Goal: Find specific page/section

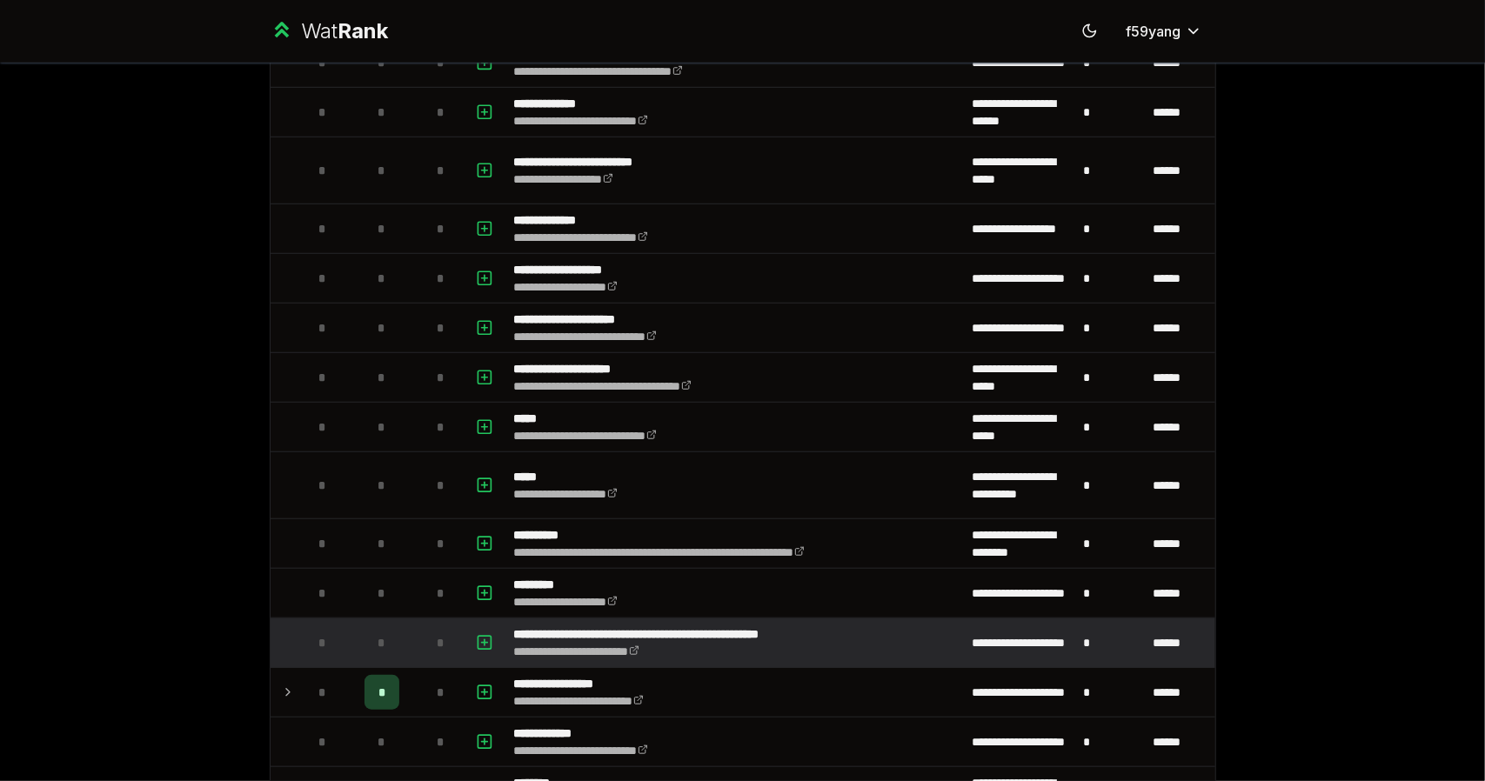
scroll to position [966, 0]
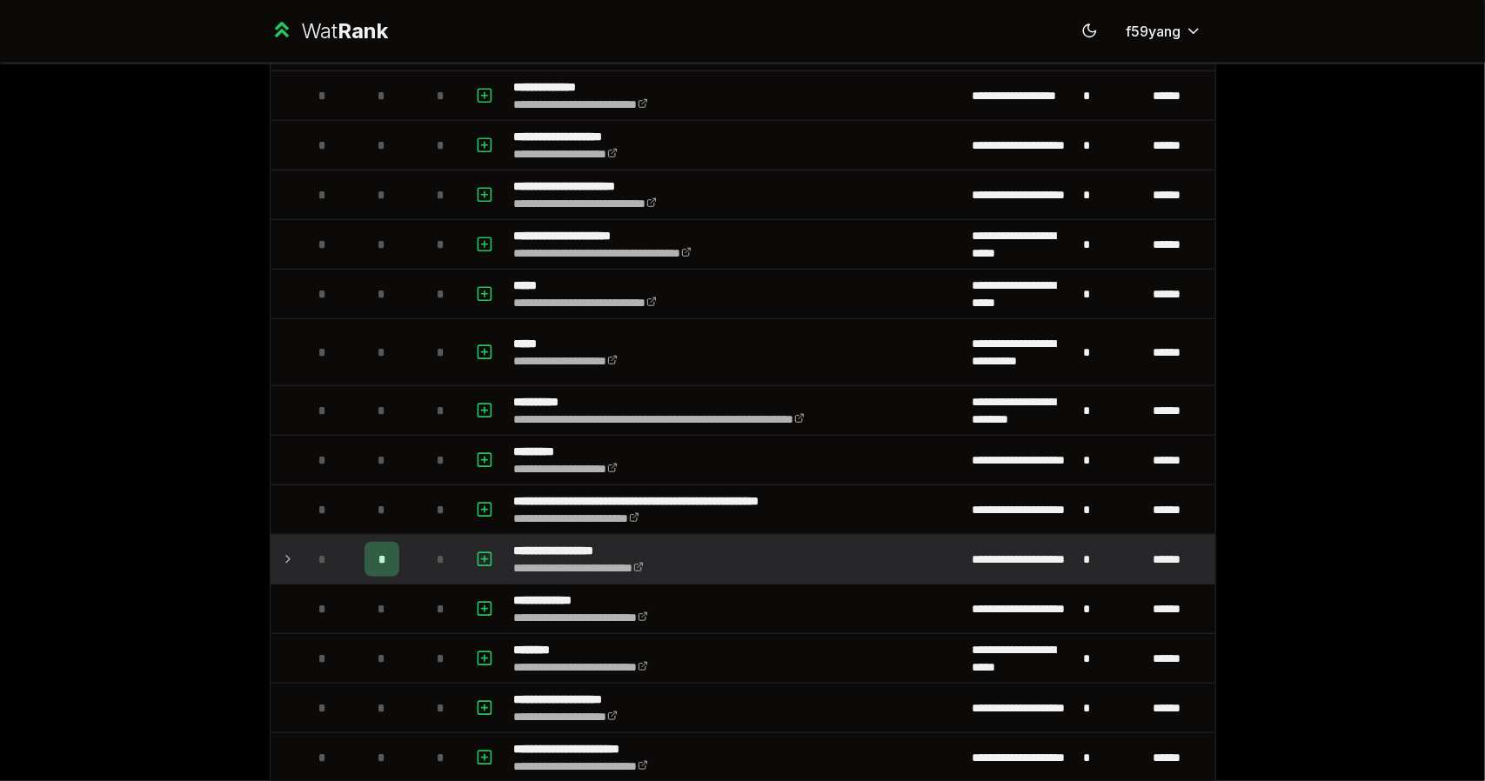
click at [273, 545] on td at bounding box center [285, 559] width 28 height 49
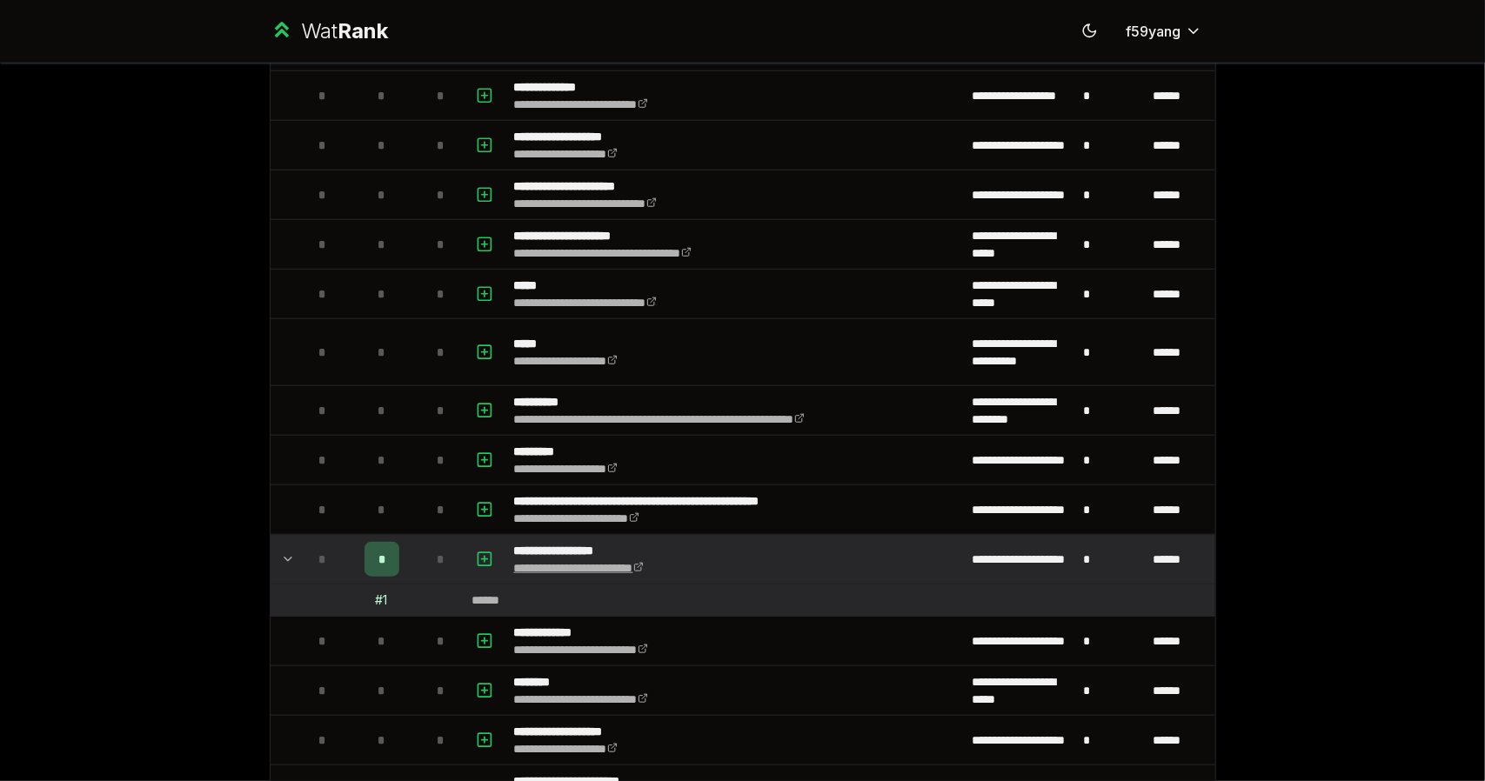
click at [628, 562] on link "**********" at bounding box center [579, 568] width 130 height 12
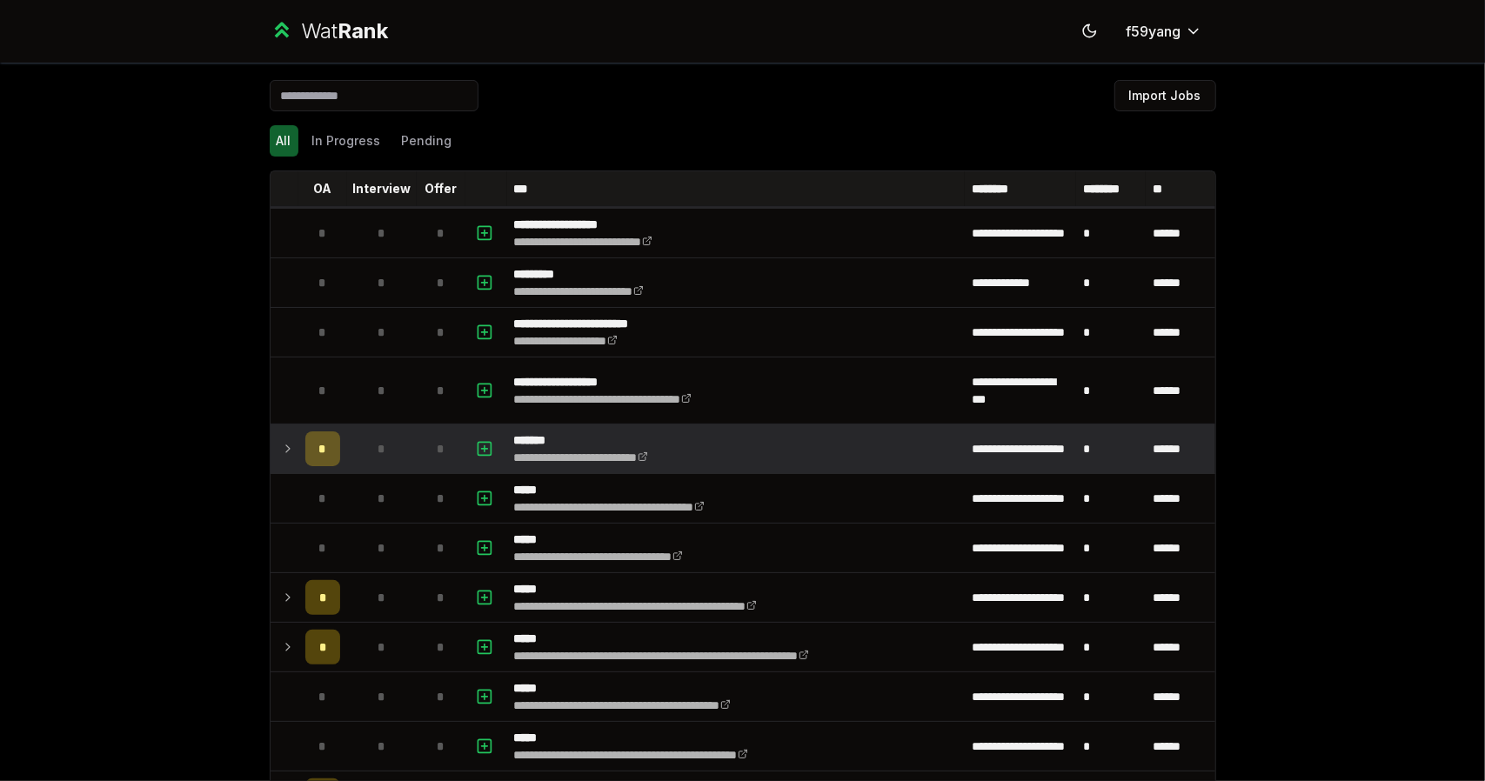
click at [283, 444] on icon at bounding box center [288, 448] width 14 height 21
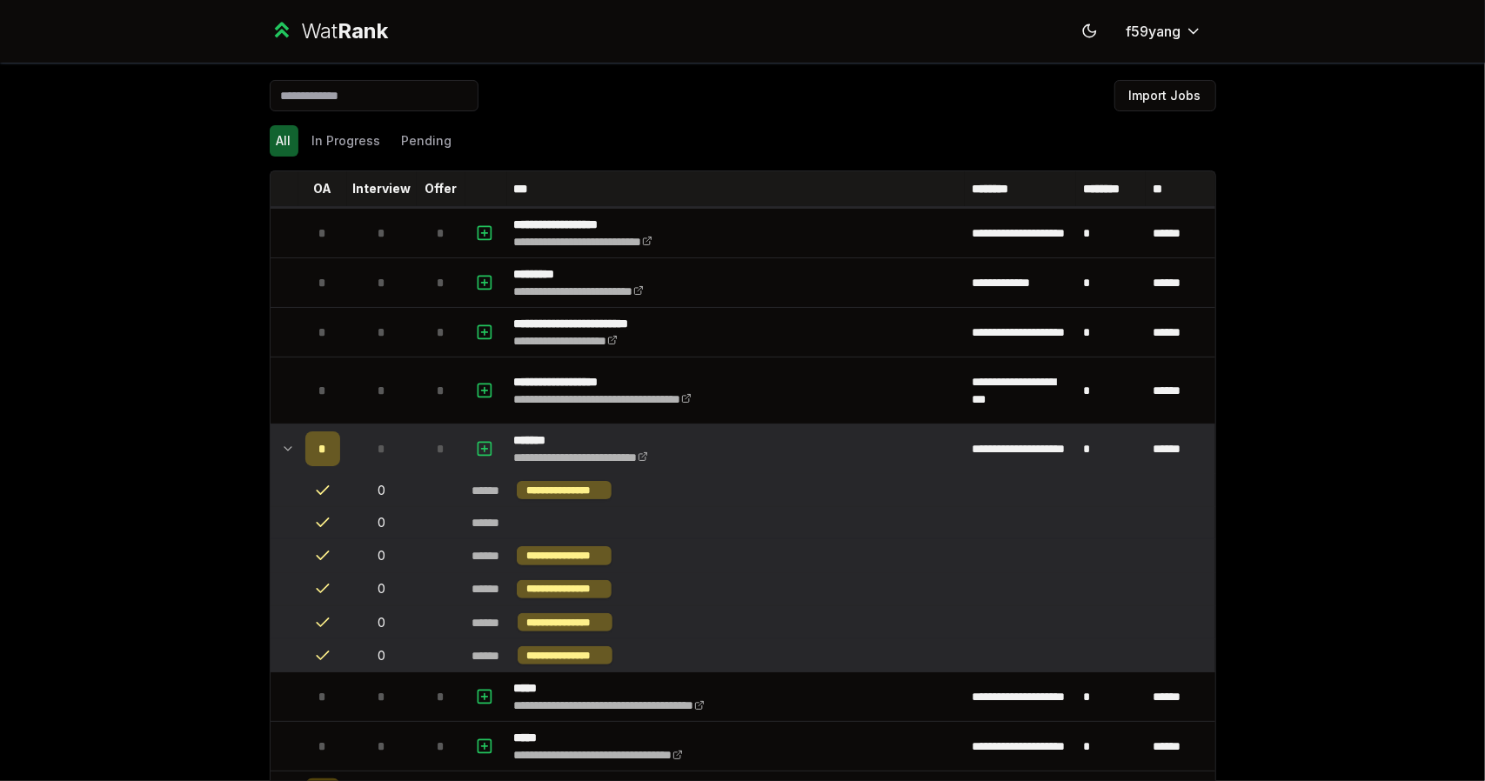
click at [285, 446] on icon at bounding box center [288, 448] width 14 height 21
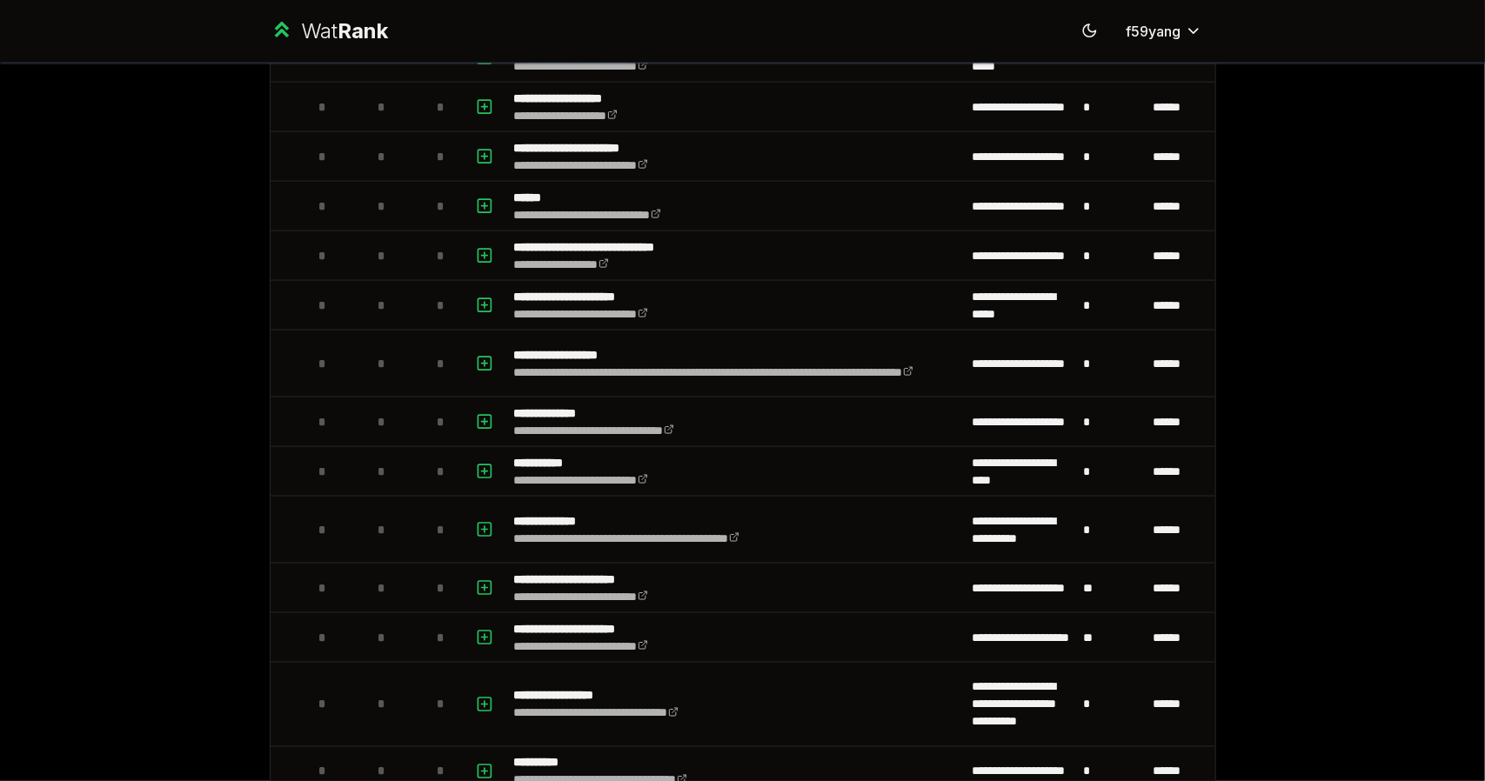
scroll to position [1825, 0]
